Goal: Find specific page/section: Find specific page/section

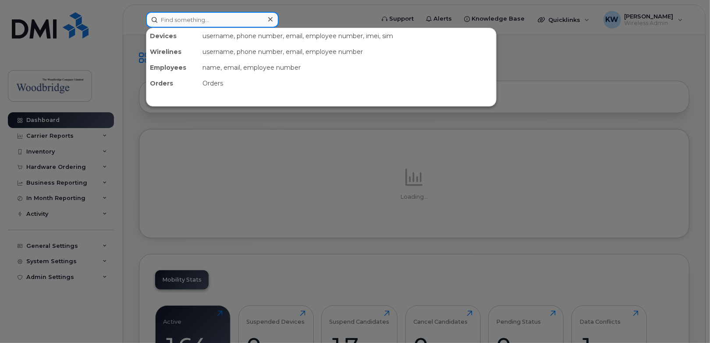
click at [239, 19] on input at bounding box center [212, 20] width 133 height 16
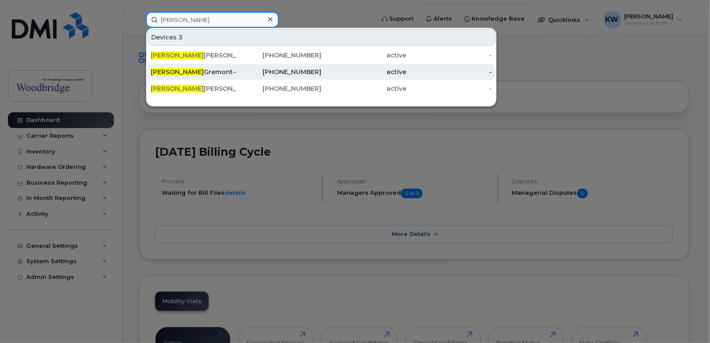
type input "tyler"
click at [205, 68] on div "Tyler Gremont-cell" at bounding box center [194, 72] width 86 height 9
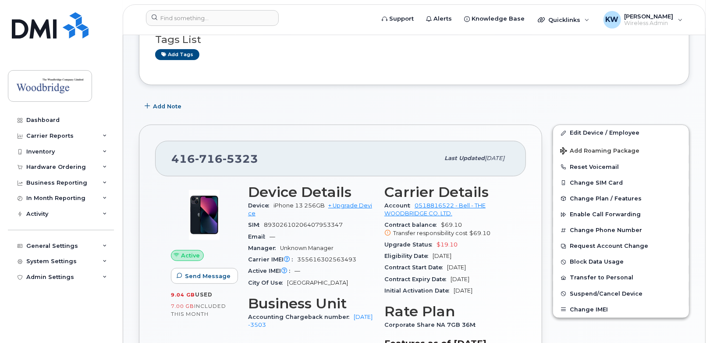
scroll to position [88, 0]
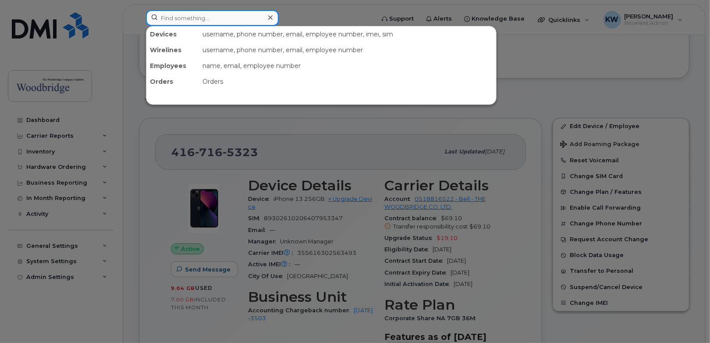
click at [223, 18] on input at bounding box center [212, 18] width 133 height 16
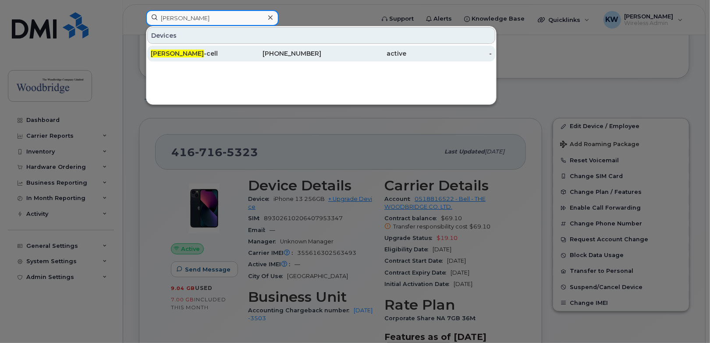
type input "bridgette clark"
click at [178, 54] on span "Bridgette Clark" at bounding box center [177, 54] width 53 height 8
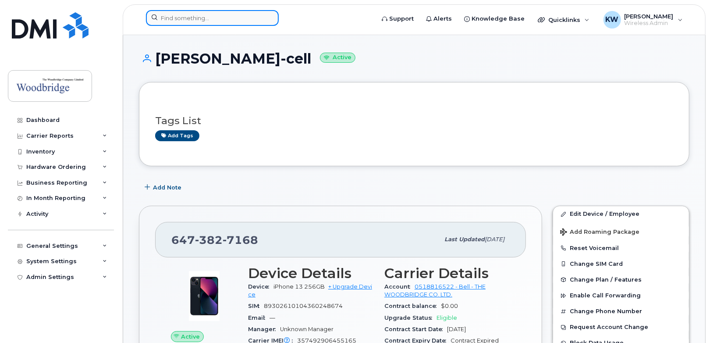
click at [193, 17] on input at bounding box center [212, 18] width 133 height 16
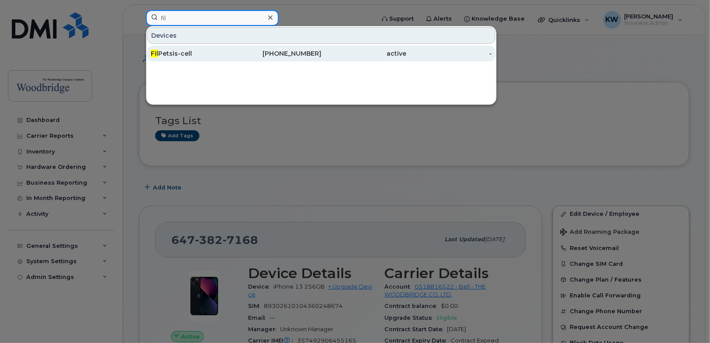
type input "fil"
click at [168, 54] on div "Fil Petsis-cell" at bounding box center [194, 53] width 86 height 9
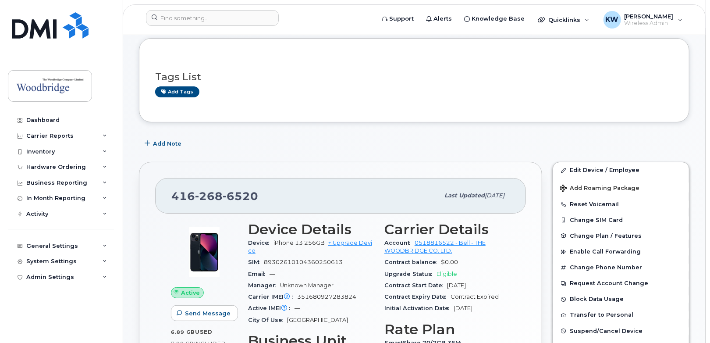
scroll to position [88, 0]
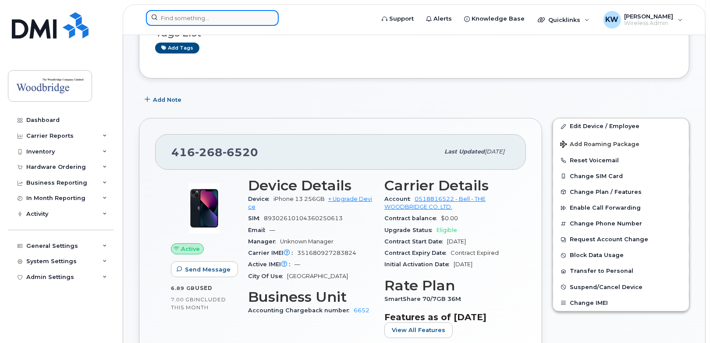
click at [212, 21] on input at bounding box center [212, 18] width 133 height 16
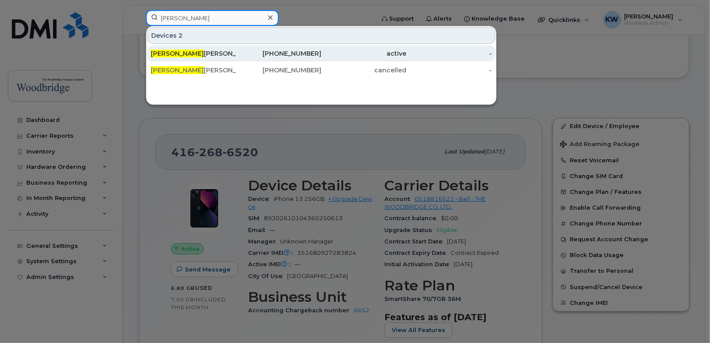
type input "charmaine"
click at [210, 52] on div "Charmaine Williams-cell" at bounding box center [194, 53] width 86 height 9
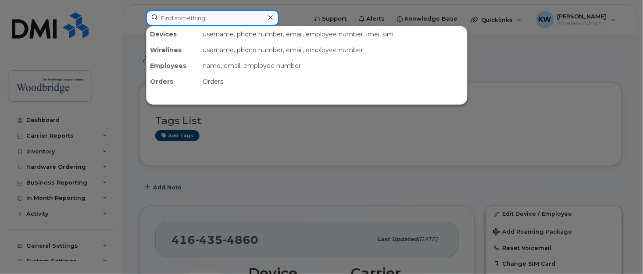
click at [197, 20] on input at bounding box center [212, 18] width 133 height 16
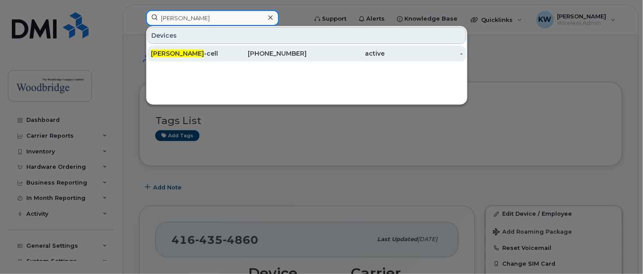
type input "[PERSON_NAME]"
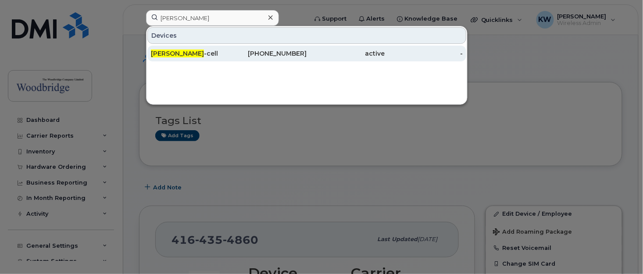
click at [172, 54] on span "[PERSON_NAME]" at bounding box center [177, 54] width 53 height 8
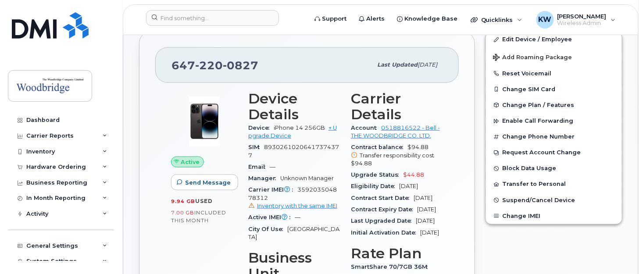
scroll to position [175, 0]
